Goal: Information Seeking & Learning: Learn about a topic

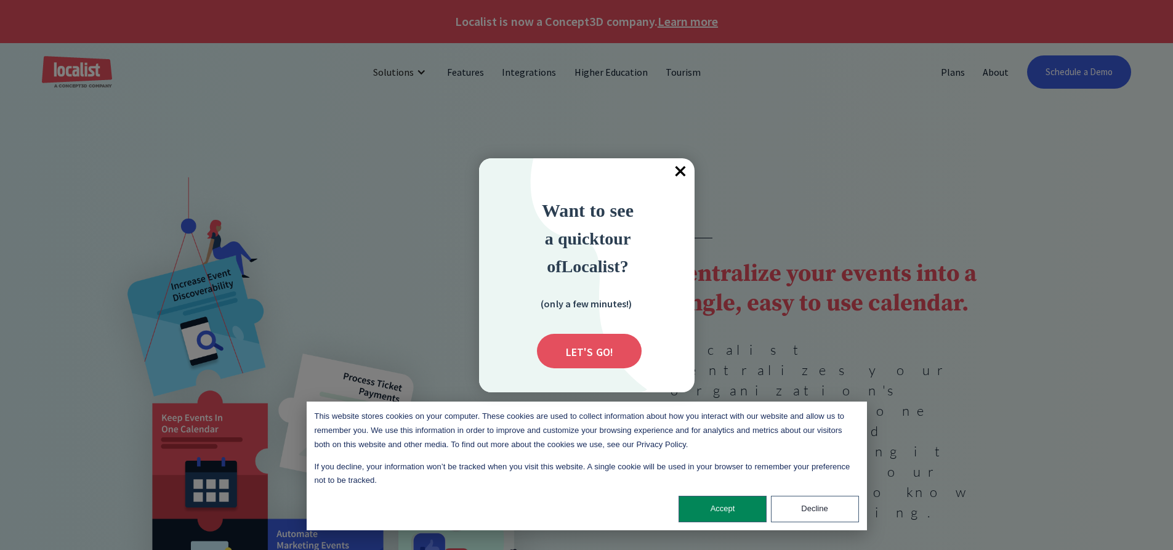
click at [681, 171] on span "×" at bounding box center [680, 171] width 27 height 27
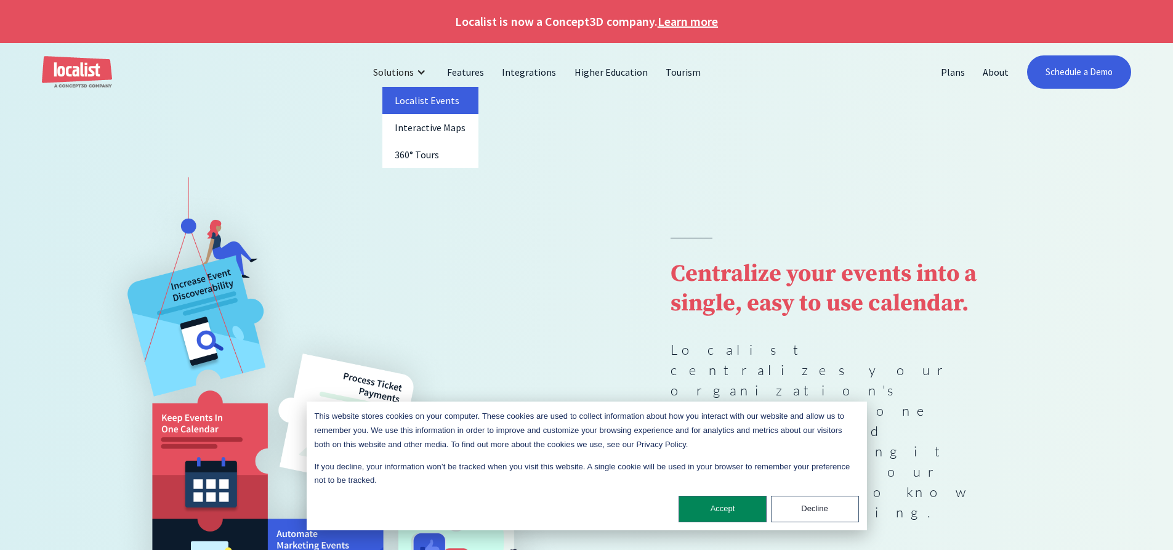
click at [416, 108] on link "Localist Events" at bounding box center [430, 100] width 96 height 27
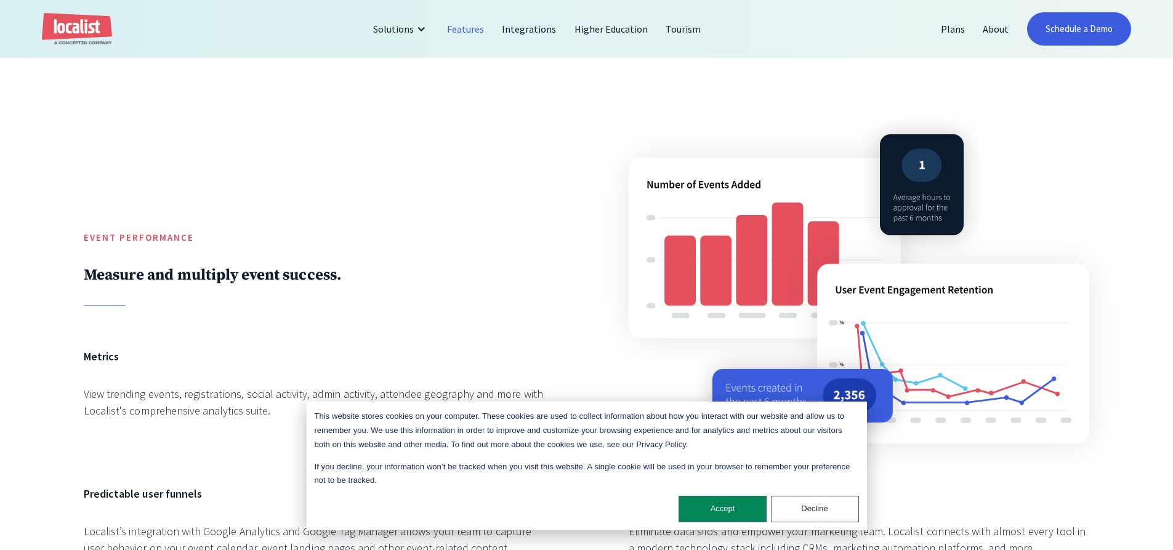
scroll to position [2278, 0]
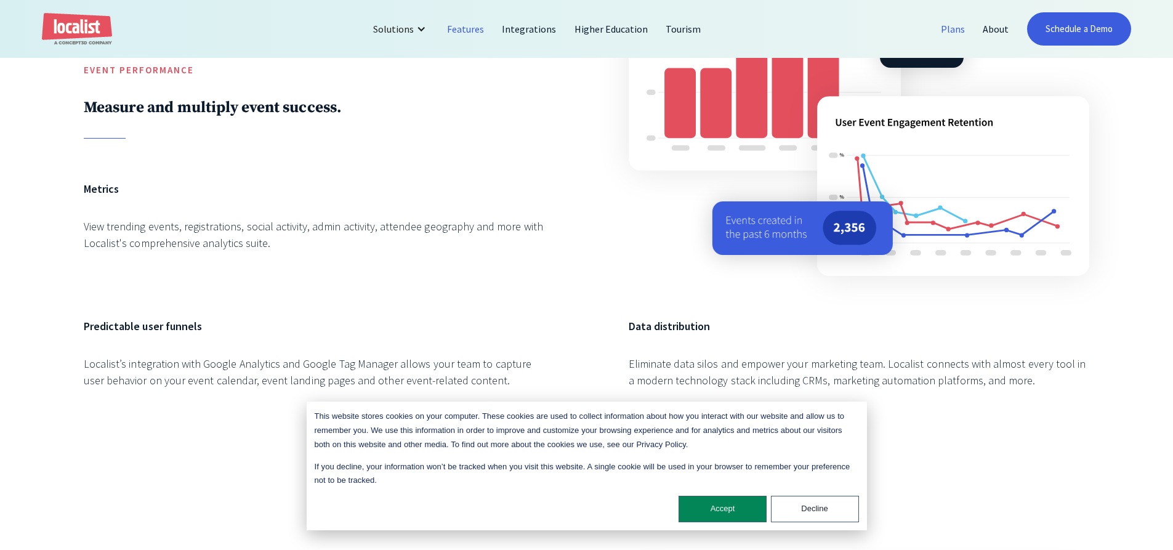
click at [946, 37] on link "Plans" at bounding box center [953, 29] width 42 height 30
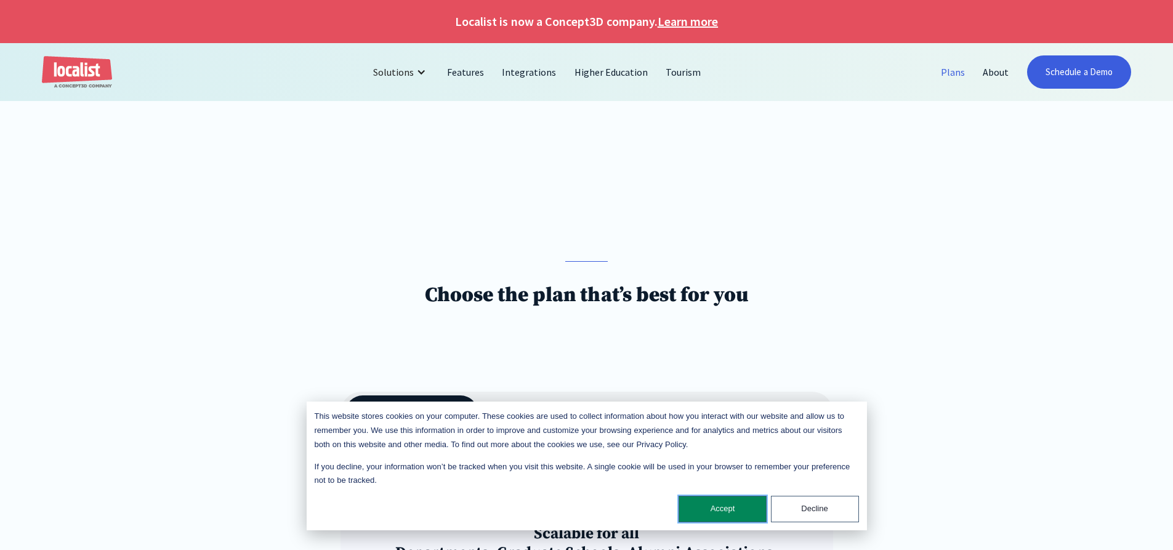
click at [705, 507] on button "Accept" at bounding box center [723, 509] width 88 height 26
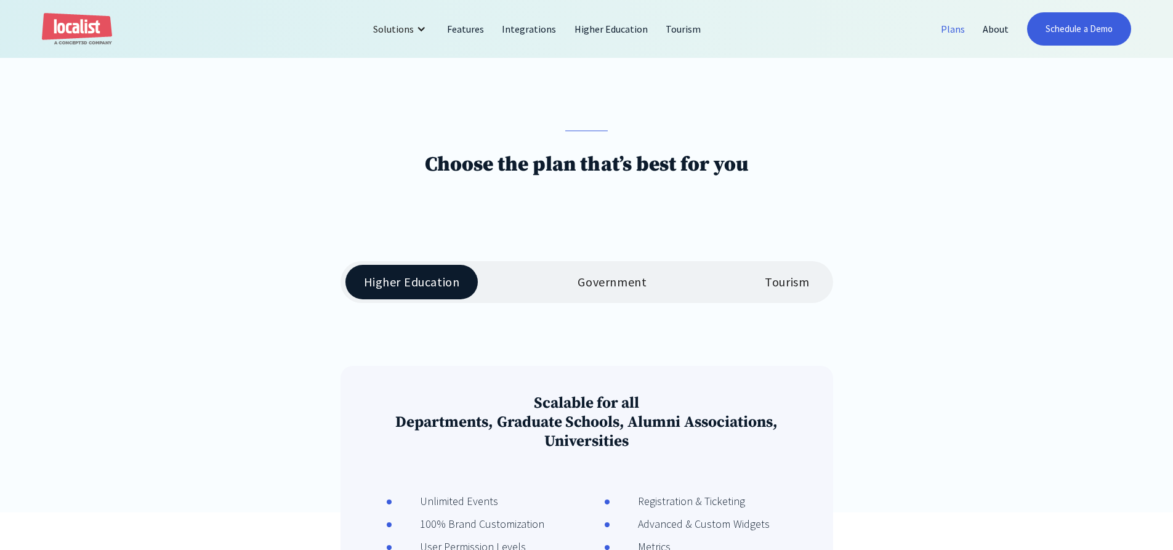
scroll to position [123, 0]
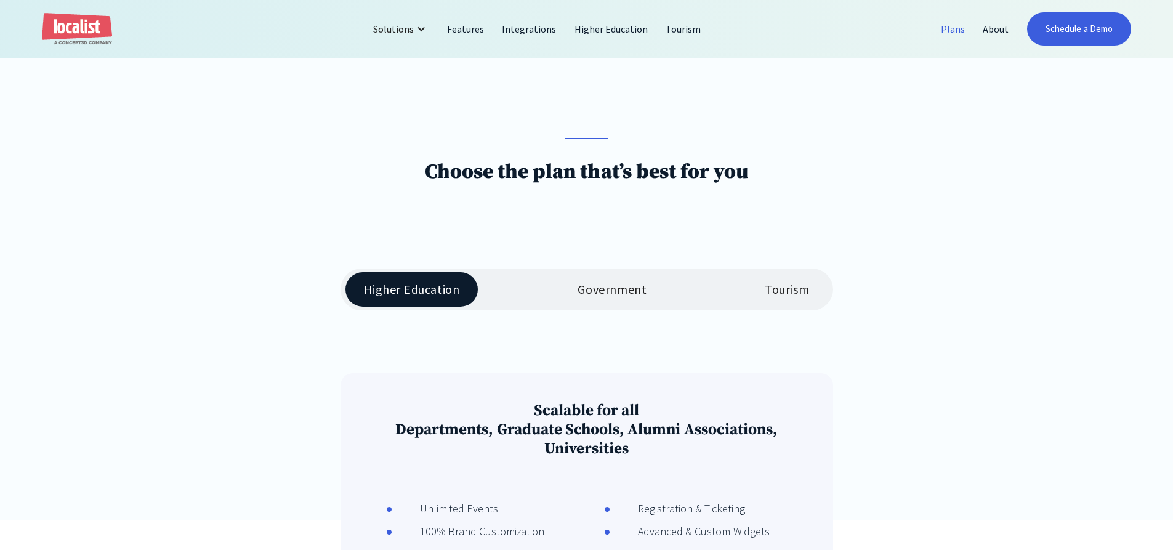
click at [800, 293] on div "Tourism" at bounding box center [787, 289] width 44 height 15
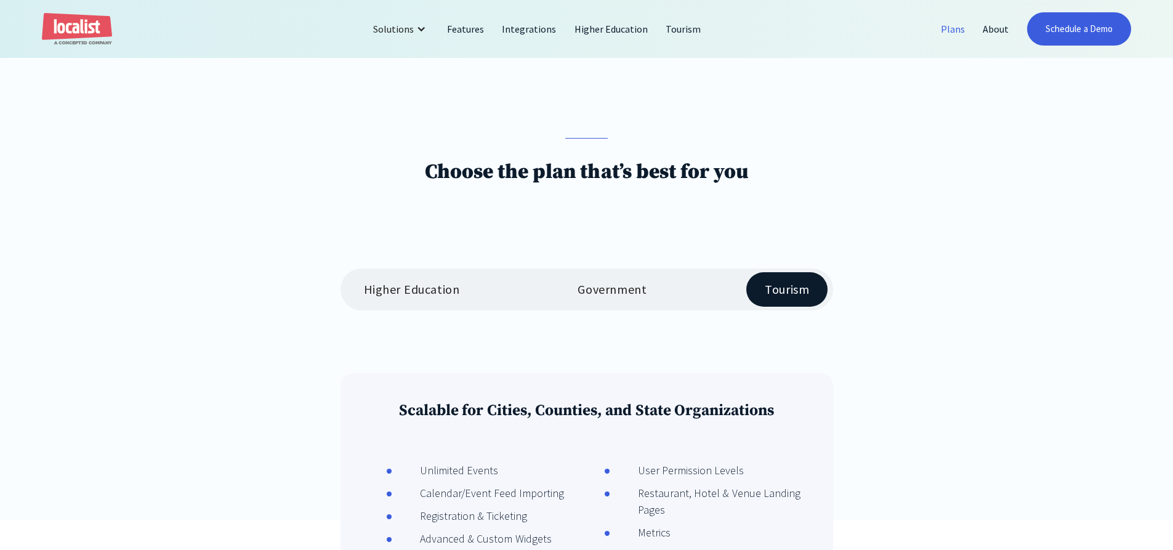
click at [637, 296] on div "Government" at bounding box center [612, 289] width 69 height 15
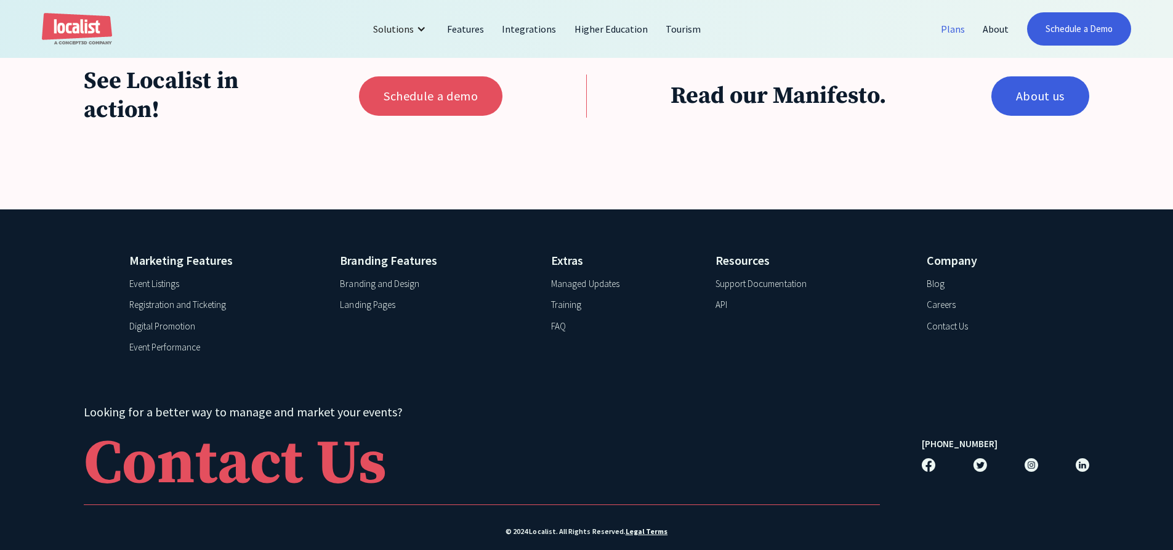
scroll to position [1170, 0]
